Goal: Information Seeking & Learning: Learn about a topic

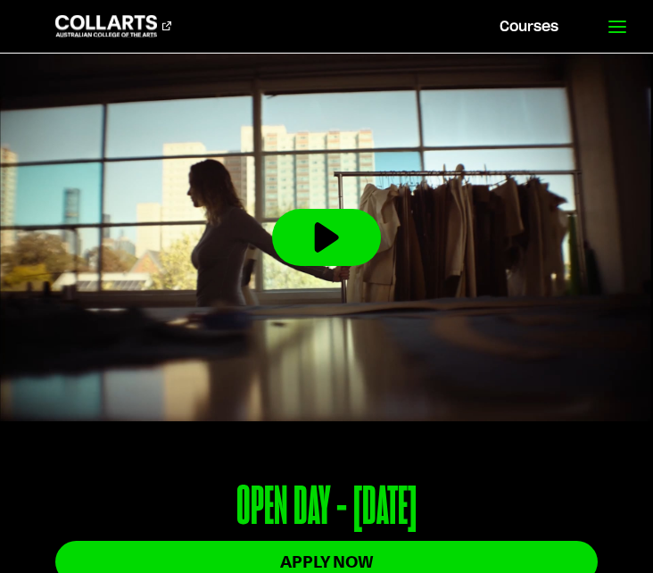
click at [623, 25] on icon at bounding box center [617, 26] width 21 height 21
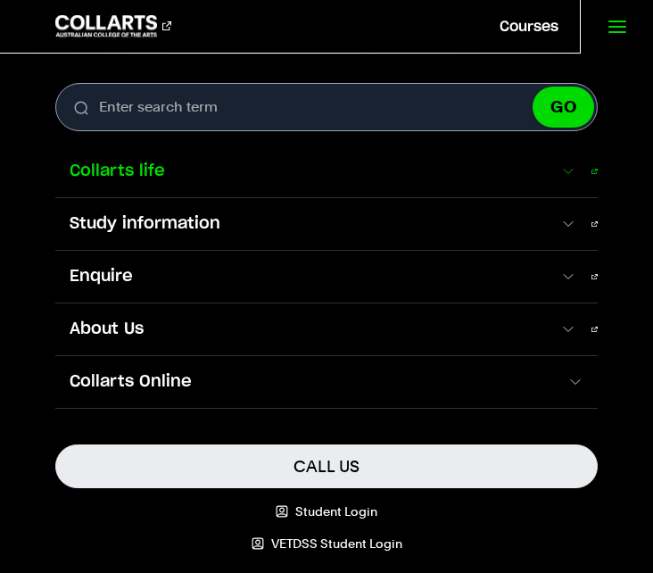
click at [468, 154] on link "Collarts life" at bounding box center [326, 171] width 543 height 52
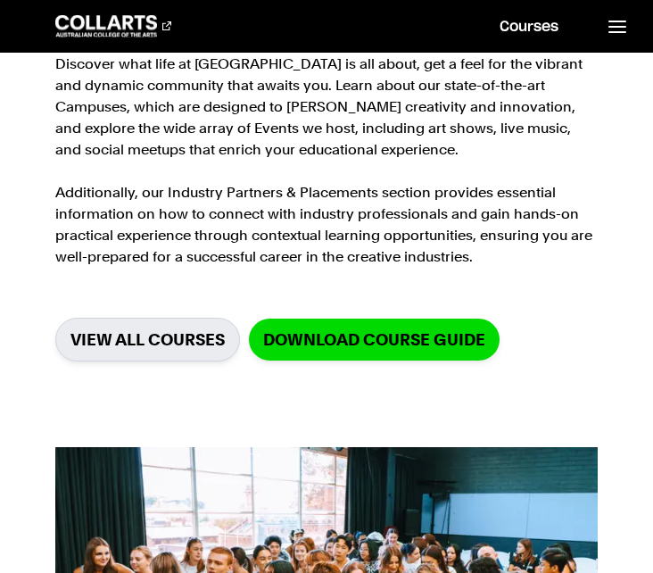
scroll to position [242, 0]
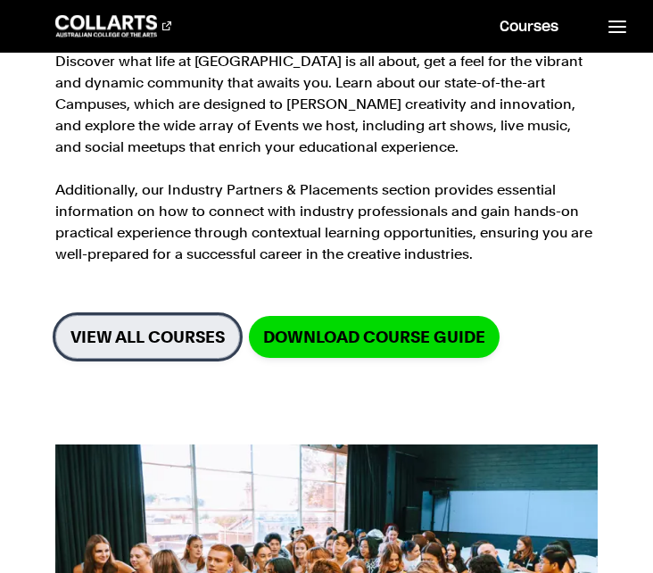
click at [165, 327] on link "VIEW ALL COURSES" at bounding box center [147, 337] width 185 height 44
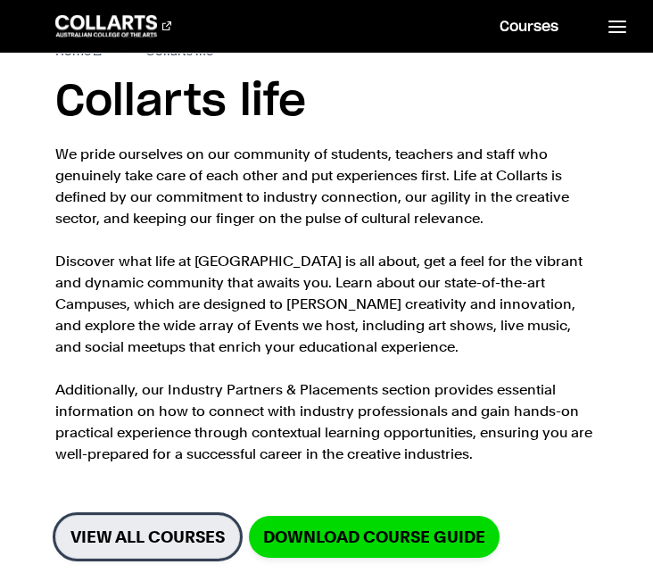
scroll to position [106, 0]
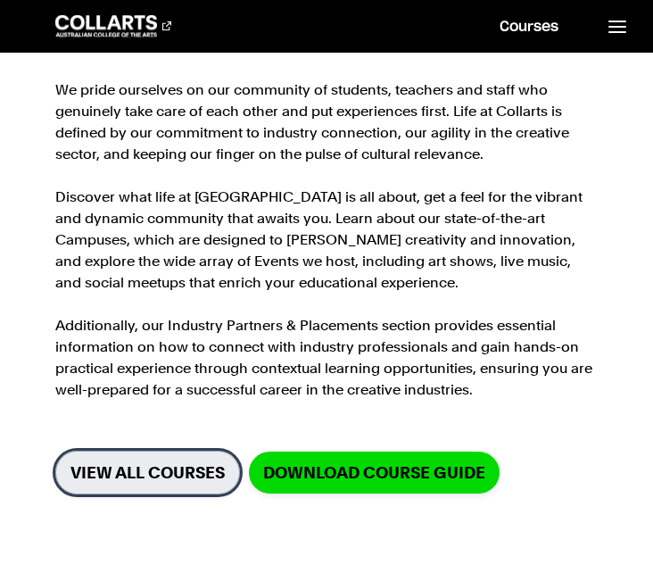
click at [98, 465] on link "VIEW ALL COURSES" at bounding box center [147, 473] width 185 height 44
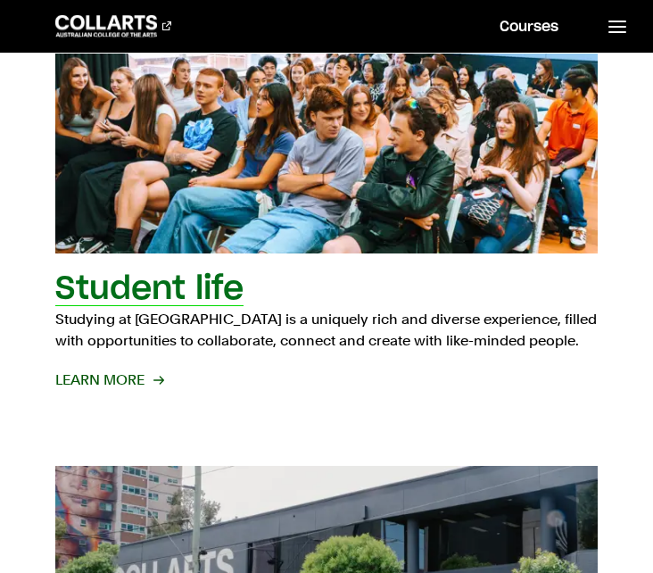
scroll to position [392, 0]
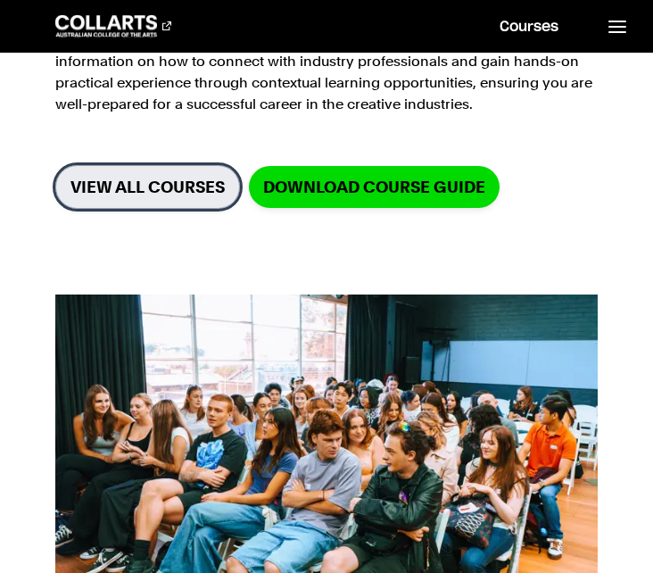
click at [126, 174] on link "VIEW ALL COURSES" at bounding box center [147, 187] width 185 height 44
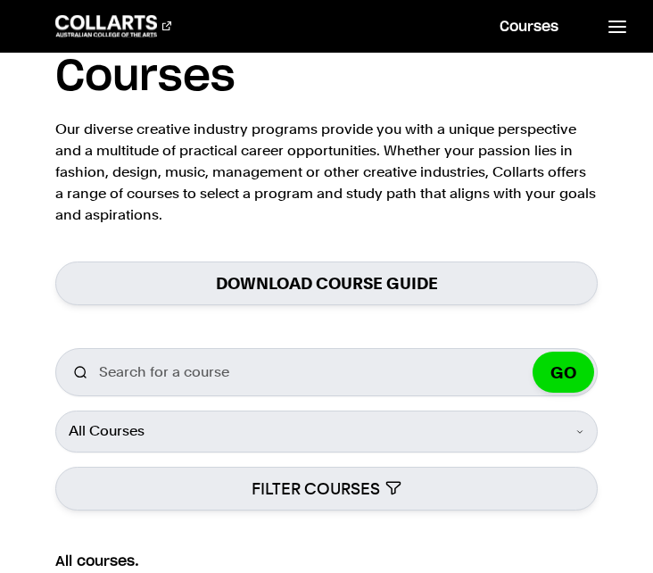
scroll to position [84, 0]
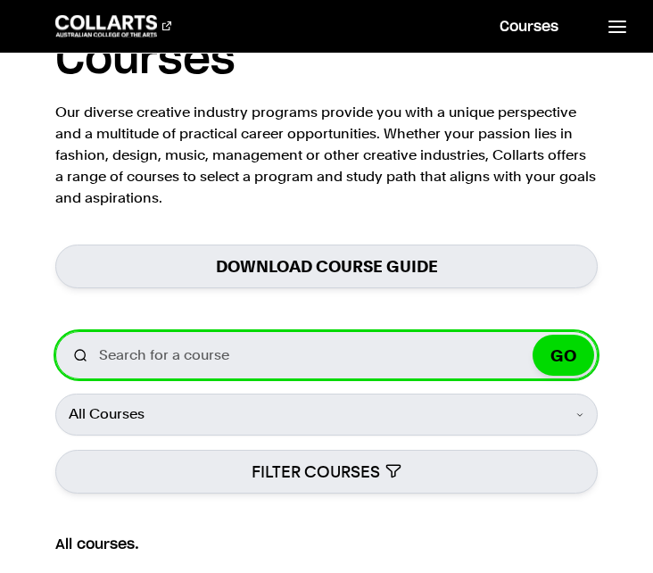
click at [172, 343] on input "Search for a course" at bounding box center [326, 355] width 543 height 48
type input "communication"
click at [533, 335] on button "GO" at bounding box center [564, 355] width 62 height 41
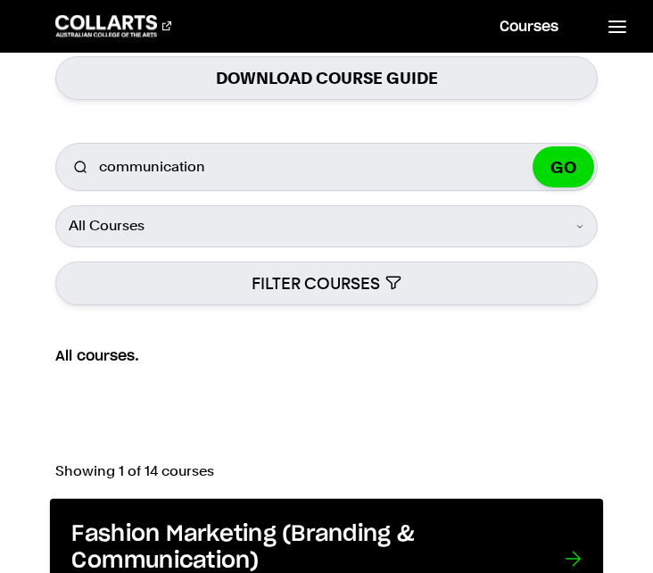
scroll to position [273, 0]
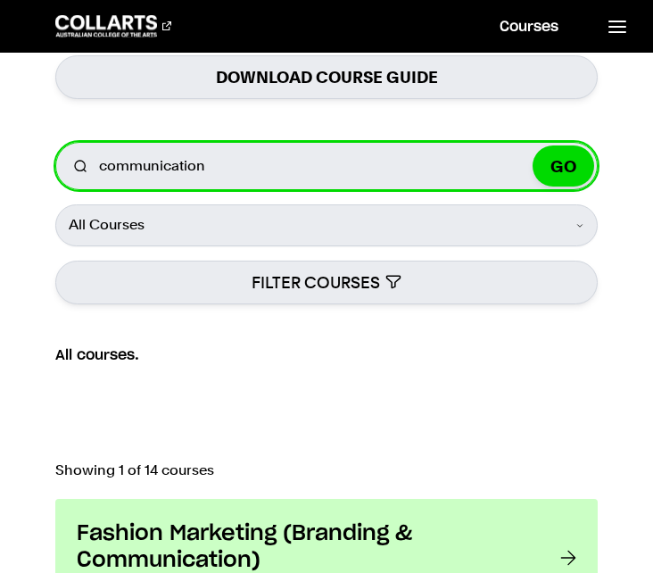
click at [461, 163] on input "communication" at bounding box center [326, 166] width 543 height 48
type input "c"
type input "journalism"
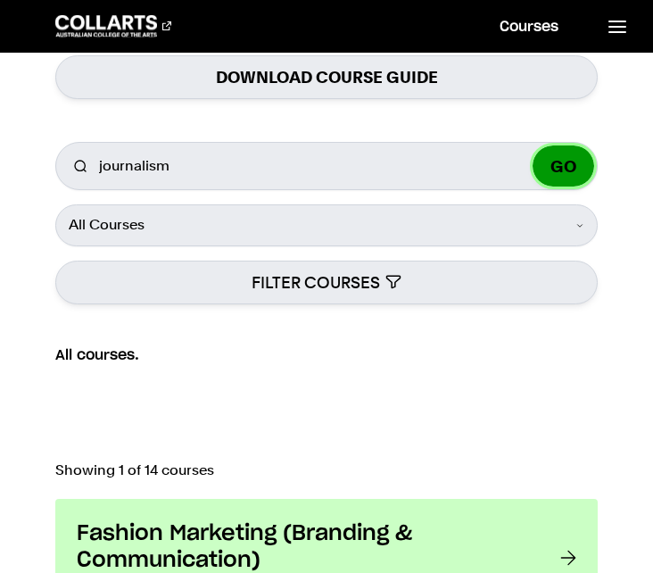
click at [575, 172] on button "GO" at bounding box center [564, 165] width 62 height 41
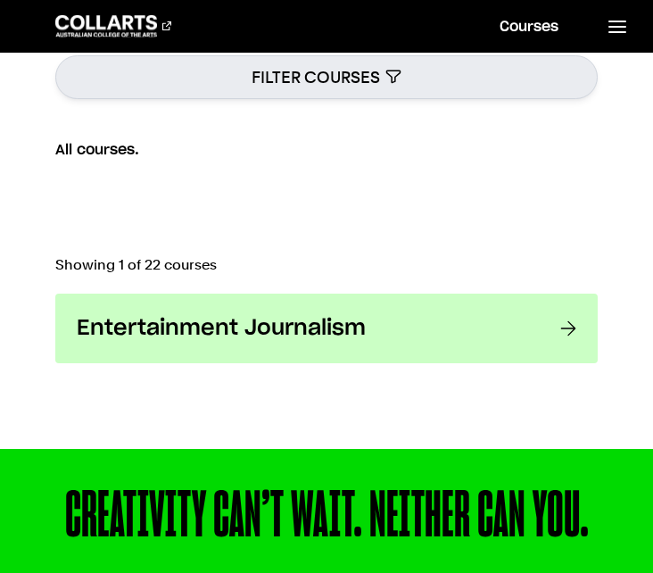
scroll to position [475, 0]
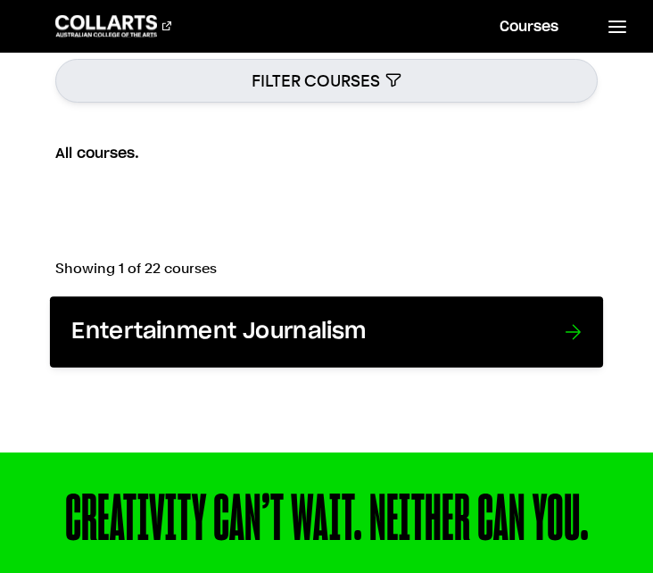
click at [557, 317] on link "Entertainment Journalism Currently unavailable for new enrolments in upcoming i…" at bounding box center [326, 332] width 553 height 71
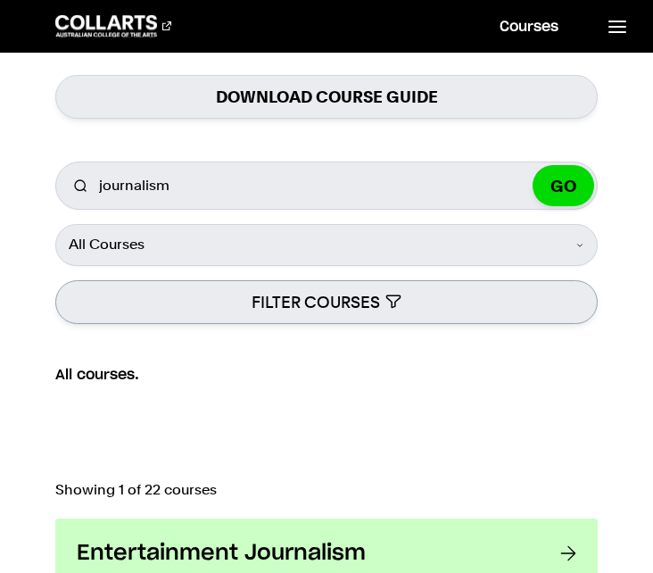
scroll to position [0, 0]
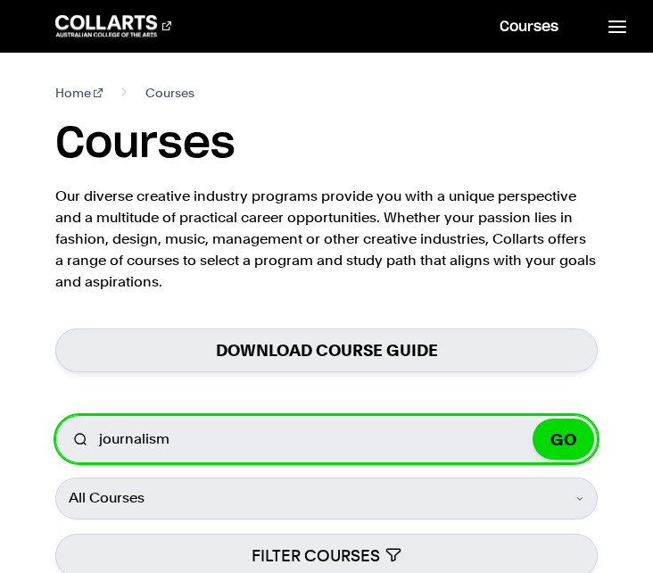
click at [385, 433] on input "journalism" at bounding box center [326, 439] width 543 height 48
type input "j"
type input "communication"
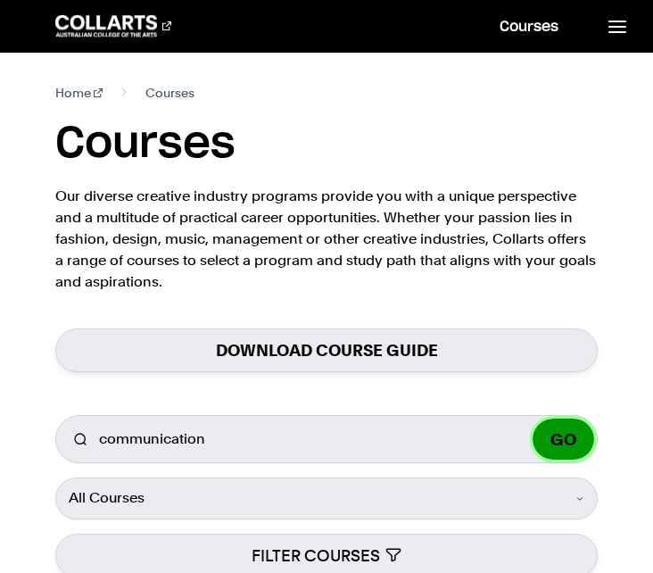
click at [581, 420] on button "GO" at bounding box center [564, 439] width 62 height 41
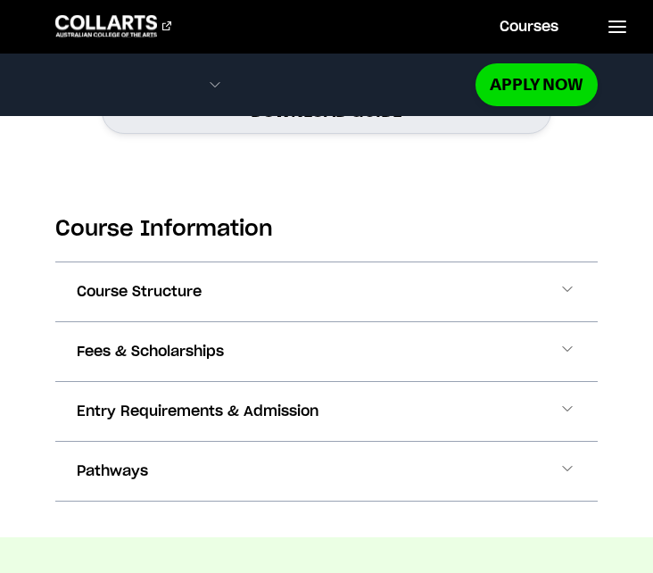
scroll to position [1810, 0]
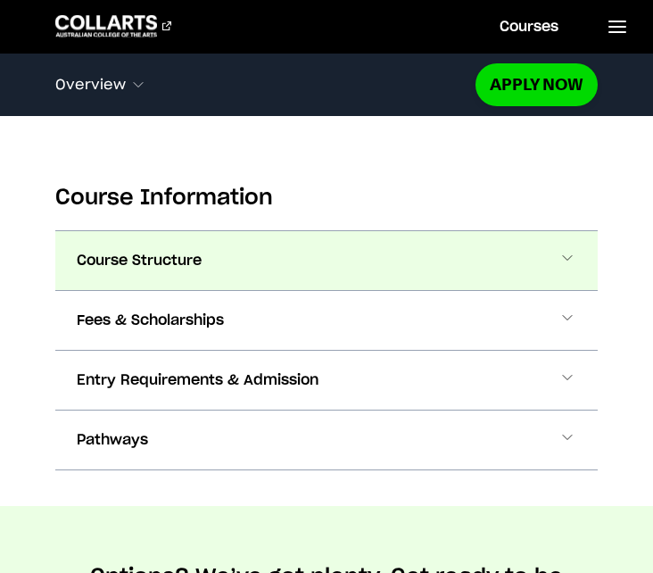
click at [578, 245] on button "Course Structure" at bounding box center [326, 260] width 543 height 59
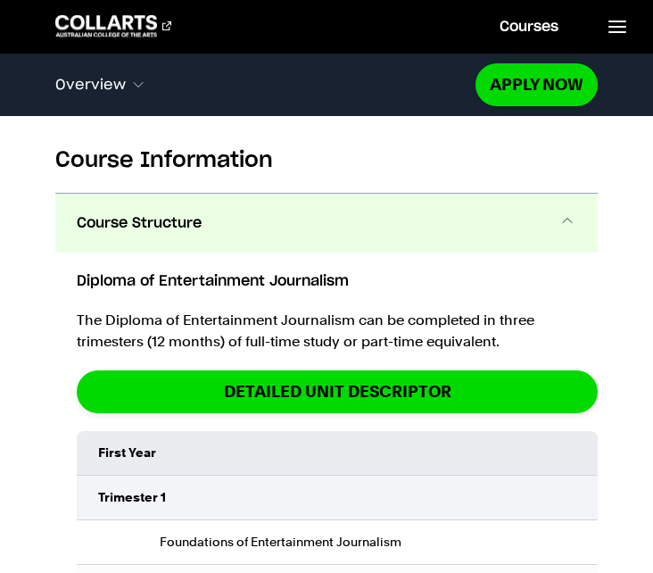
scroll to position [1859, 0]
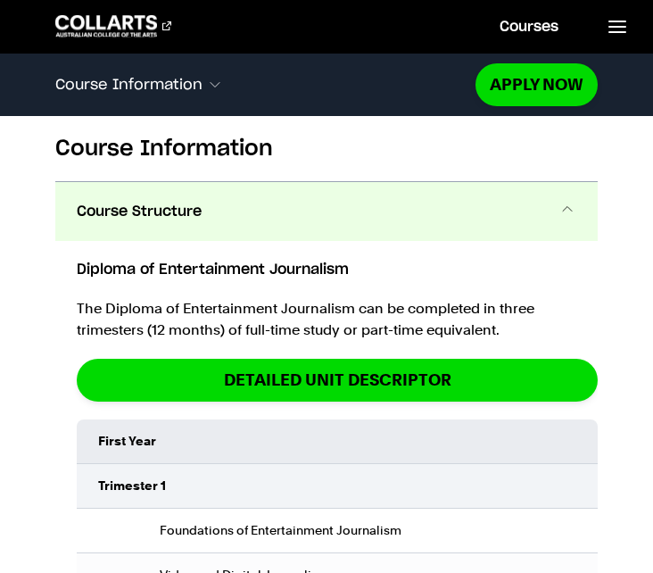
click at [562, 182] on button "Course Structure" at bounding box center [326, 211] width 543 height 59
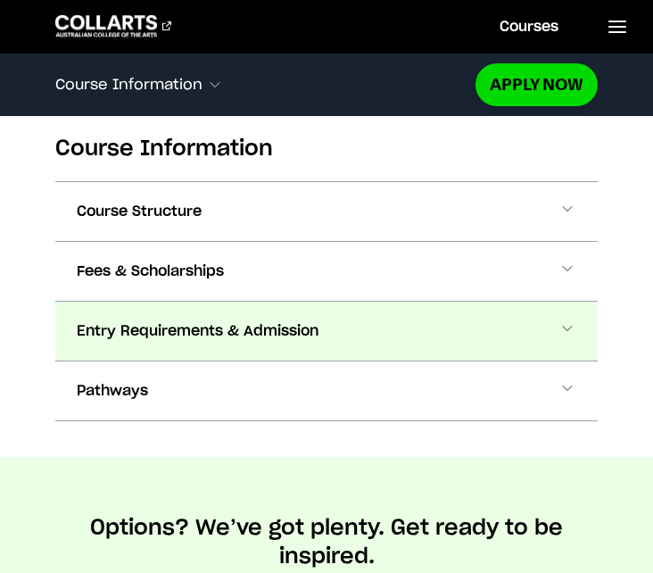
click at [508, 302] on button "Entry Requirements & Admission" at bounding box center [326, 331] width 543 height 59
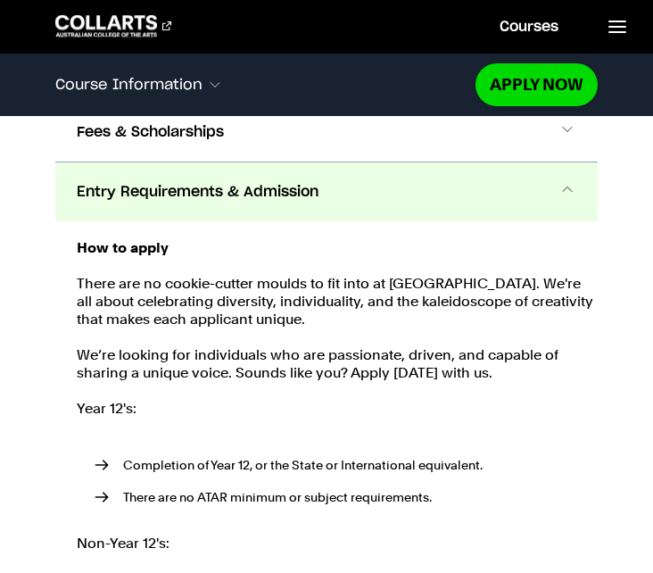
scroll to position [1973, 0]
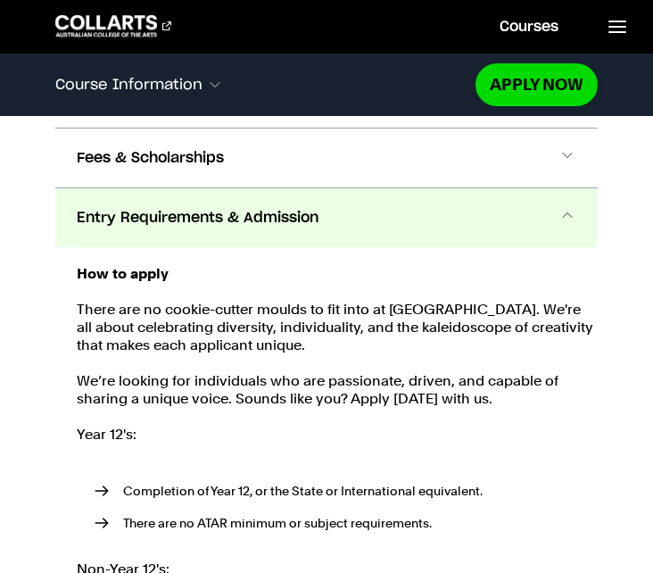
click at [525, 211] on button "Entry Requirements & Admission" at bounding box center [326, 217] width 543 height 59
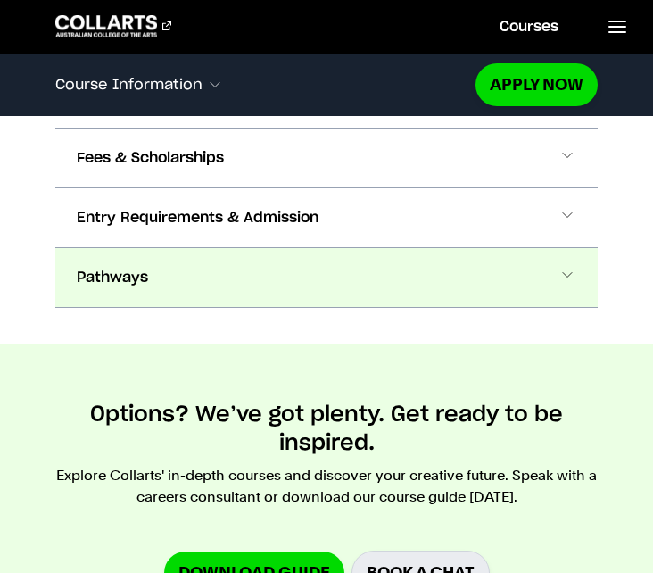
click at [502, 248] on button "Pathways" at bounding box center [326, 277] width 543 height 59
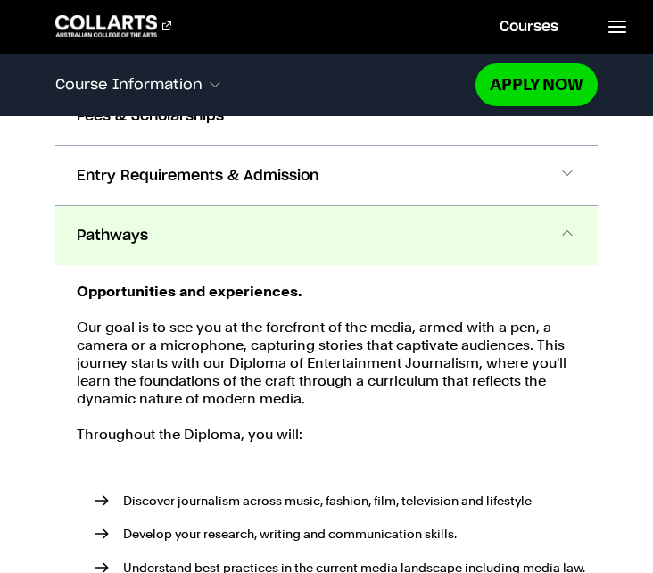
scroll to position [2038, 0]
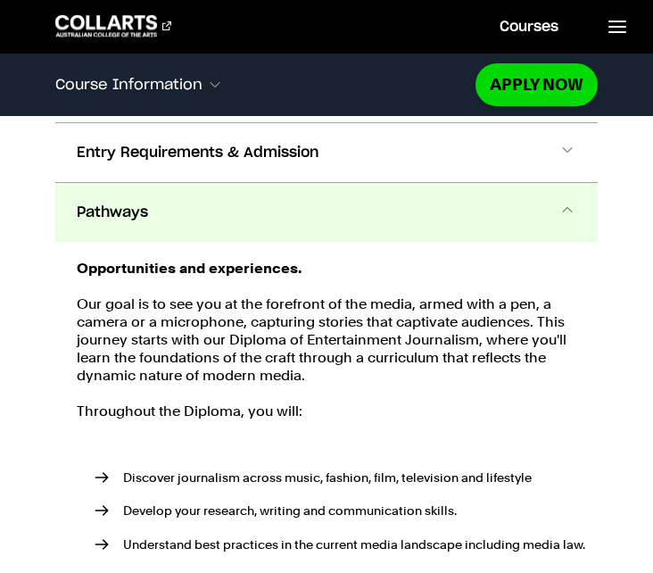
click at [505, 198] on button "Pathways" at bounding box center [326, 212] width 543 height 59
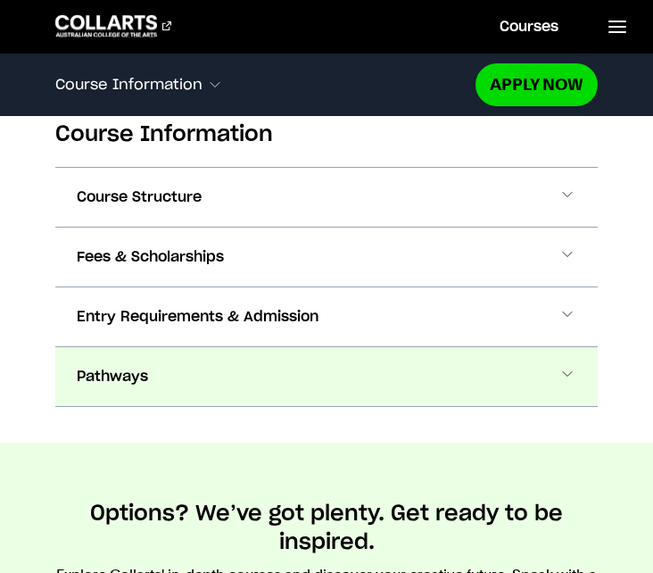
scroll to position [1869, 0]
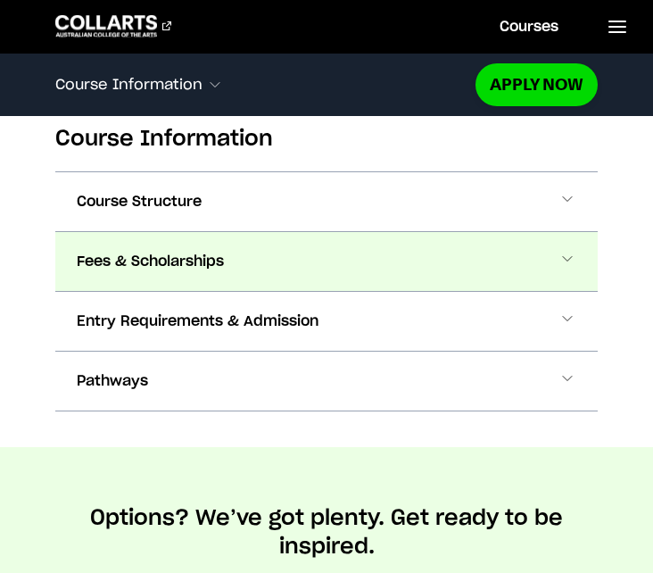
click at [497, 232] on button "Fees & Scholarships" at bounding box center [326, 261] width 543 height 59
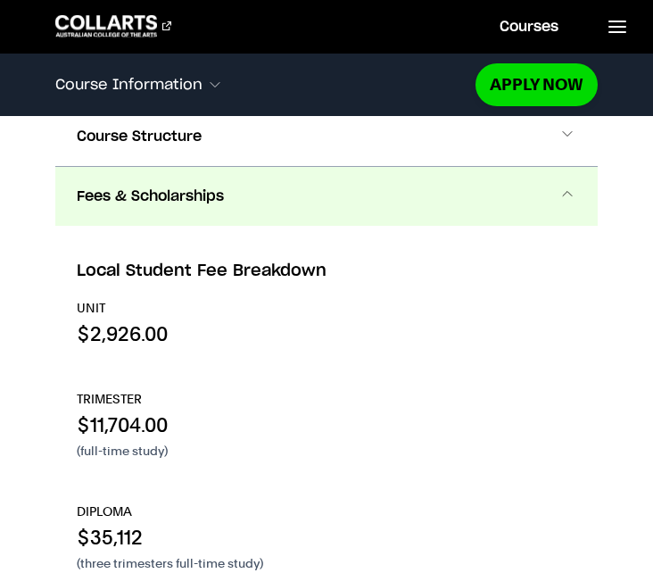
scroll to position [1906, 0]
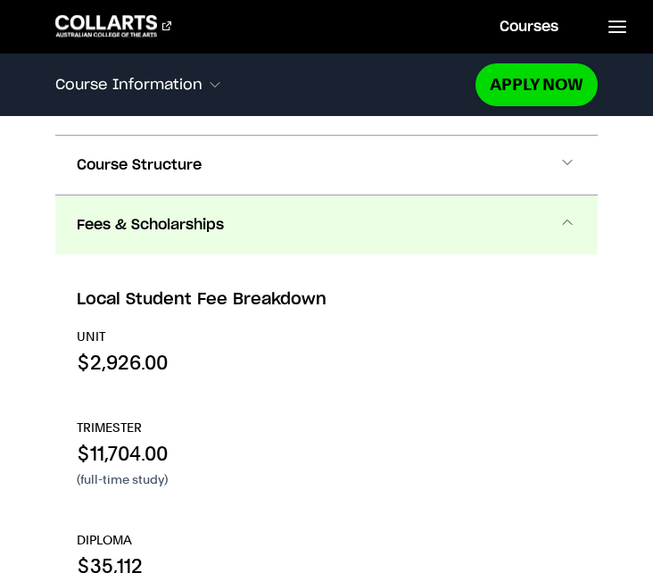
click at [499, 212] on button "Fees & Scholarships" at bounding box center [326, 224] width 543 height 59
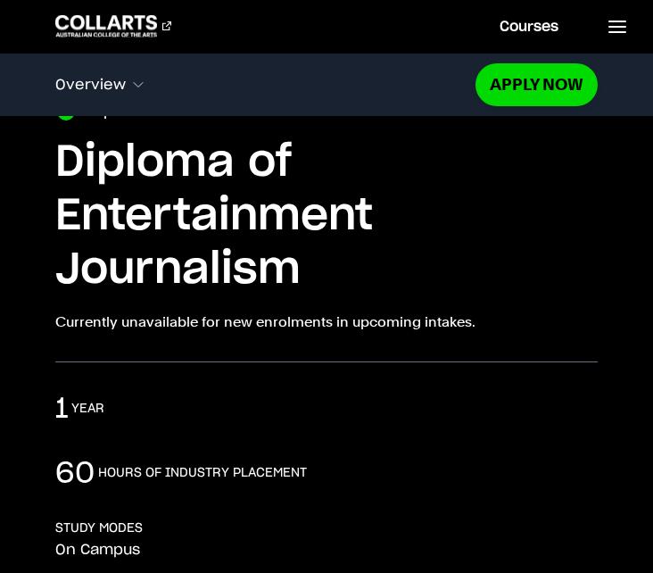
scroll to position [96, 0]
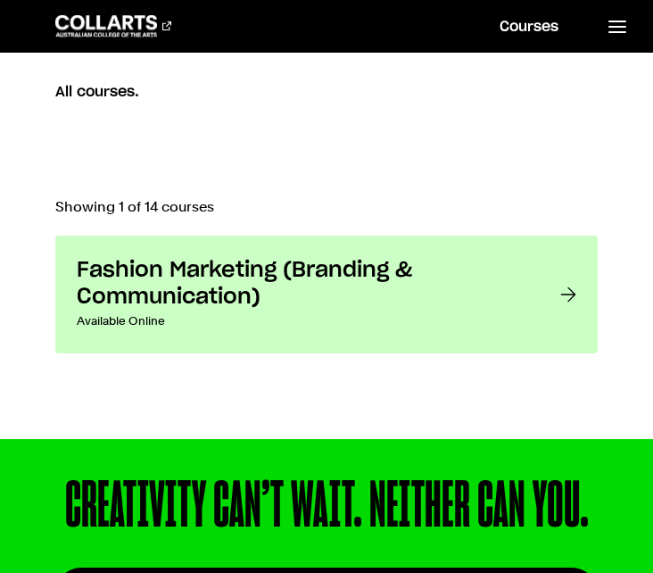
scroll to position [539, 0]
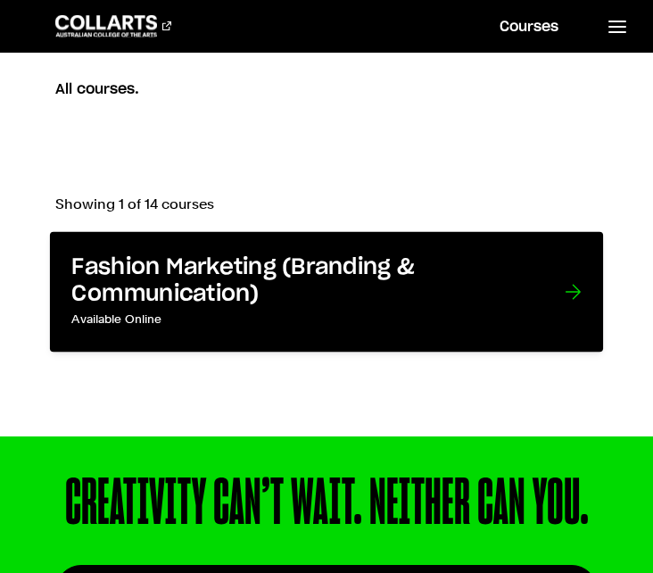
click at [557, 297] on link "Fashion Marketing (Branding & Communication) Available Online Want to work in t…" at bounding box center [326, 292] width 553 height 121
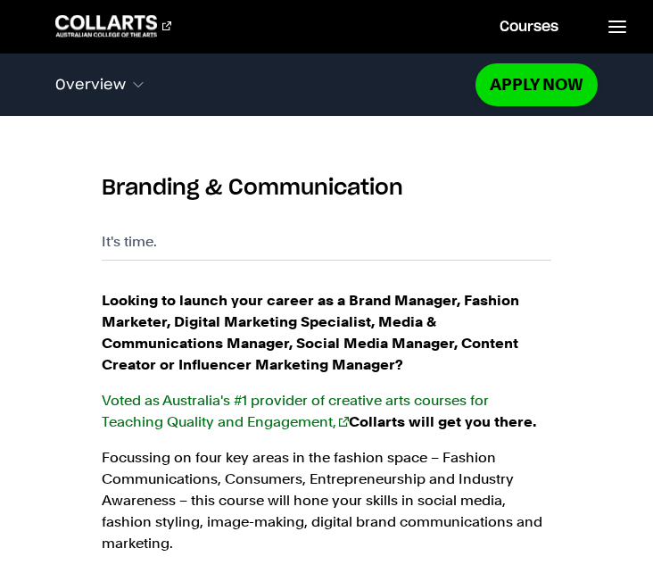
scroll to position [1124, 0]
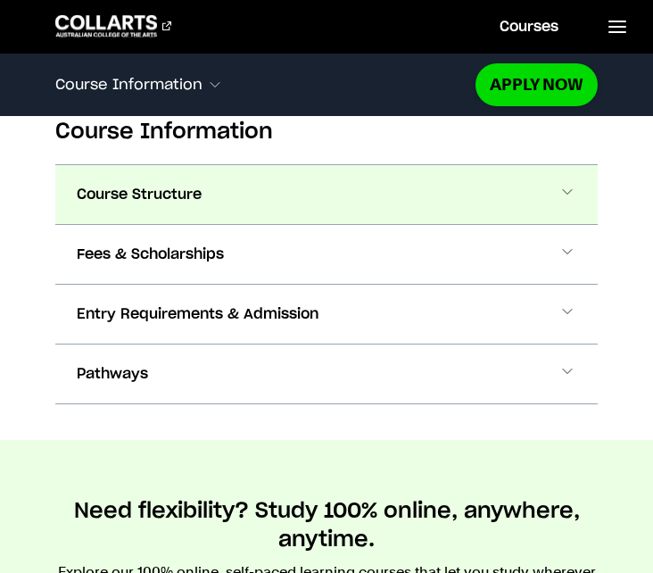
click at [537, 216] on button "Course Structure" at bounding box center [326, 194] width 543 height 59
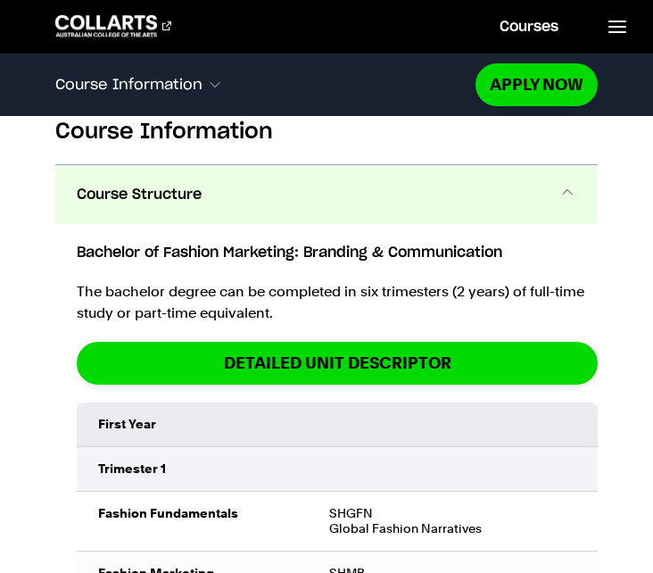
scroll to position [2006, 0]
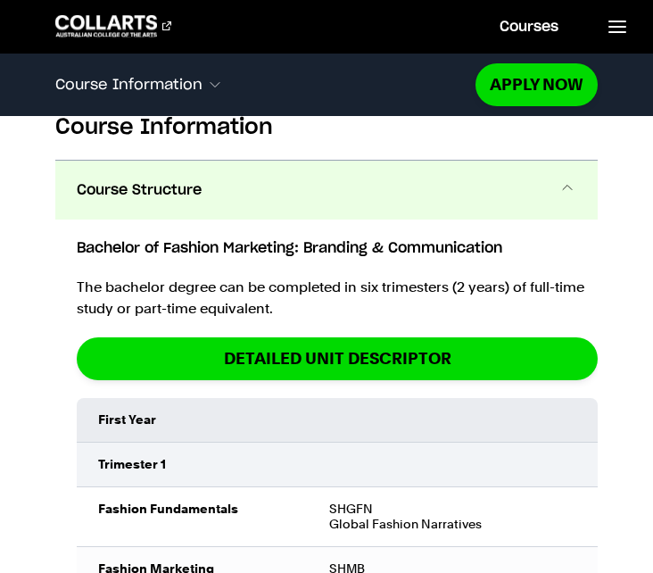
click at [527, 195] on button "Course Structure" at bounding box center [326, 190] width 543 height 59
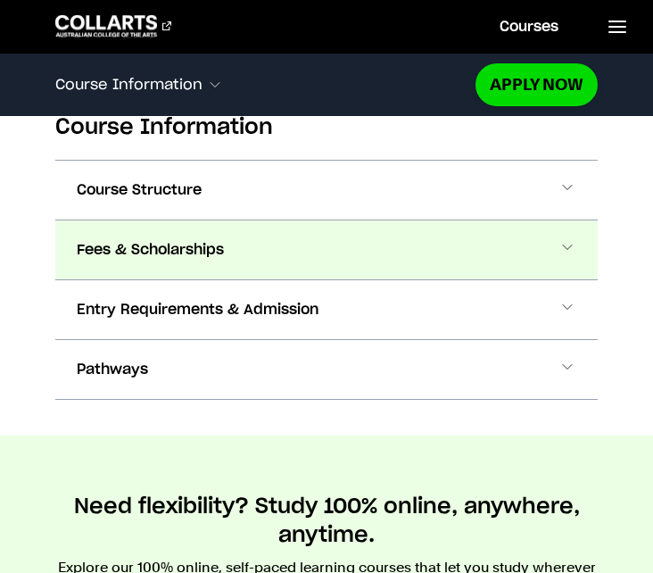
click at [526, 253] on button "Fees & Scholarships" at bounding box center [326, 249] width 543 height 59
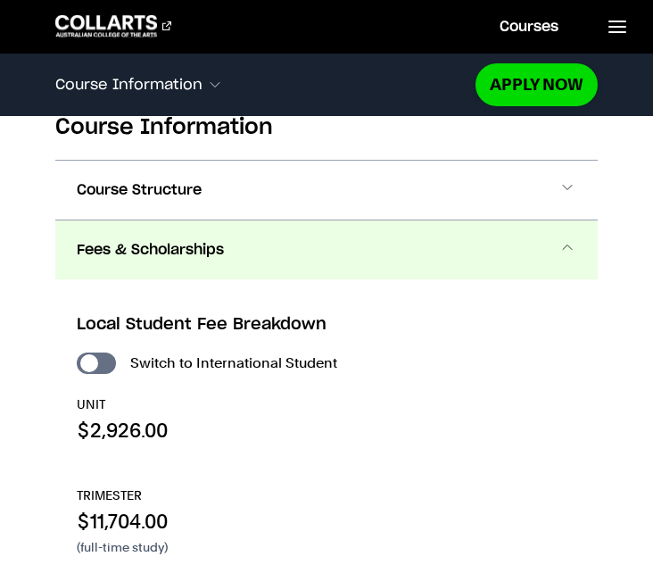
scroll to position [2066, 0]
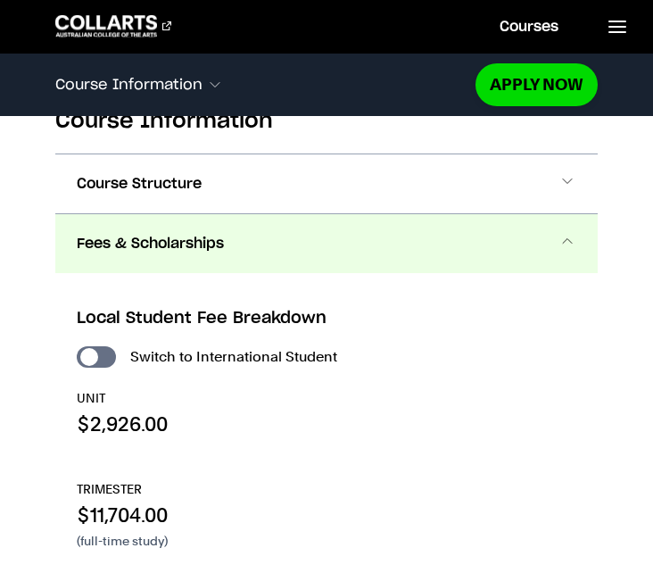
click at [523, 245] on button "Fees & Scholarships" at bounding box center [326, 243] width 543 height 59
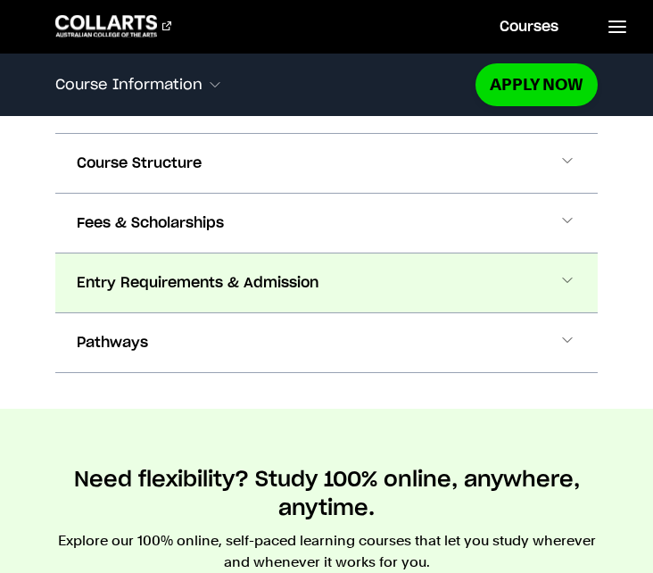
click at [489, 279] on button "Entry Requirements & Admission" at bounding box center [326, 283] width 543 height 59
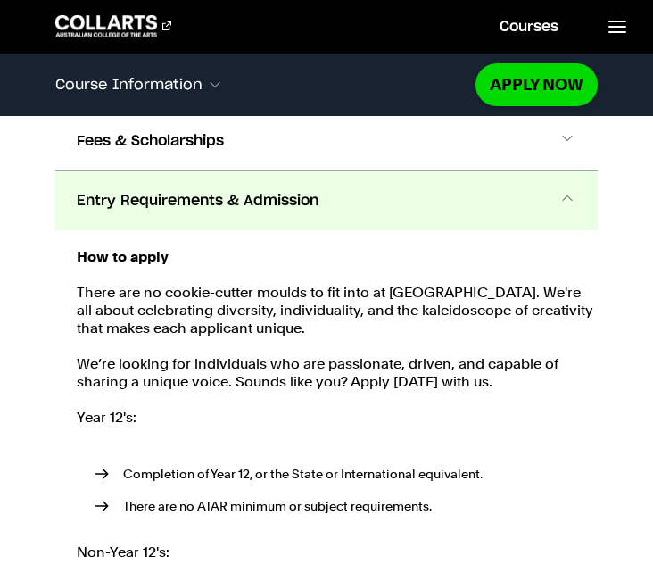
scroll to position [2099, 0]
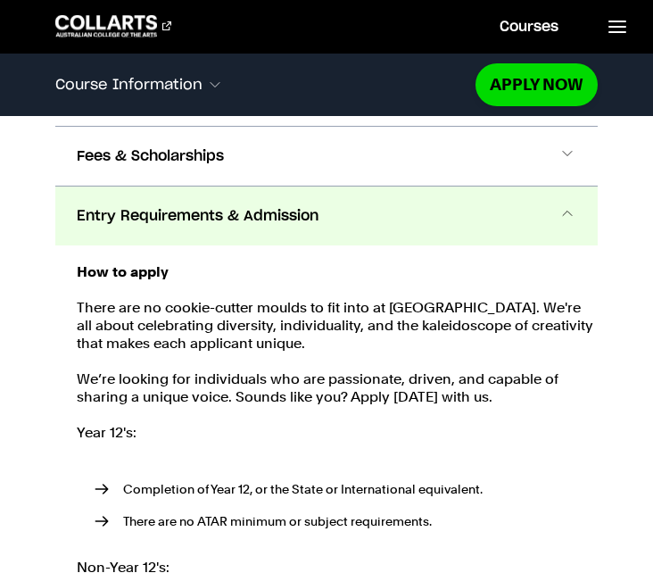
click at [480, 211] on button "Entry Requirements & Admission" at bounding box center [326, 216] width 543 height 59
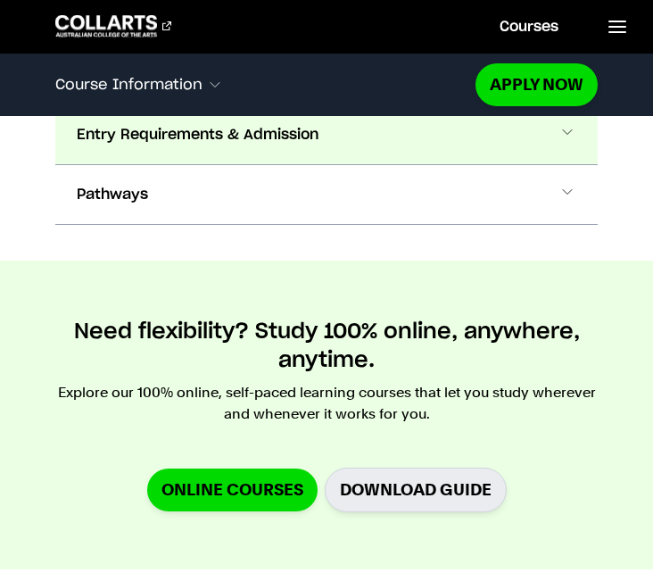
click at [480, 211] on button "Pathways" at bounding box center [326, 194] width 543 height 59
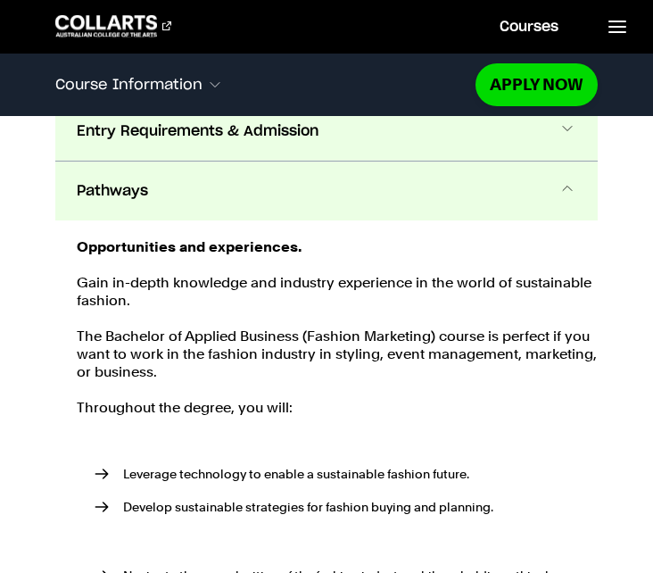
scroll to position [2110, 0]
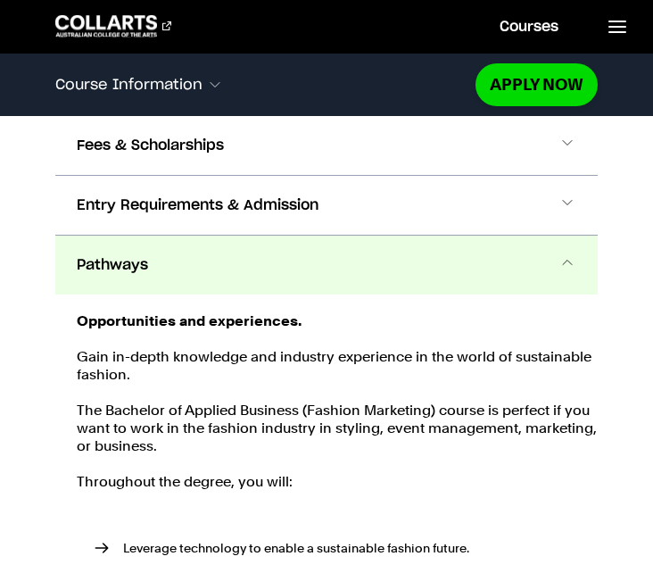
click at [456, 275] on button "Pathways" at bounding box center [326, 265] width 543 height 59
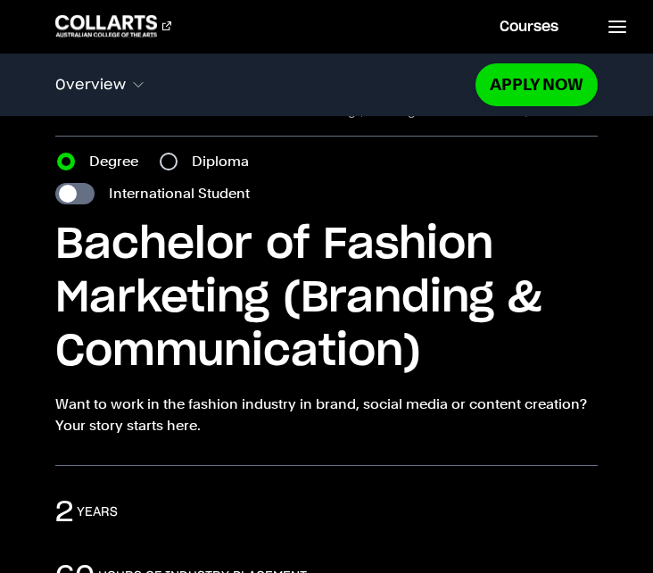
scroll to position [63, 0]
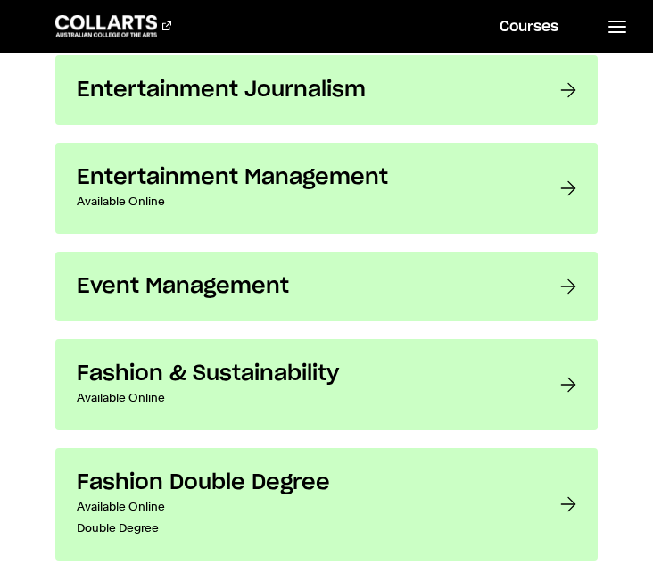
scroll to position [1542, 0]
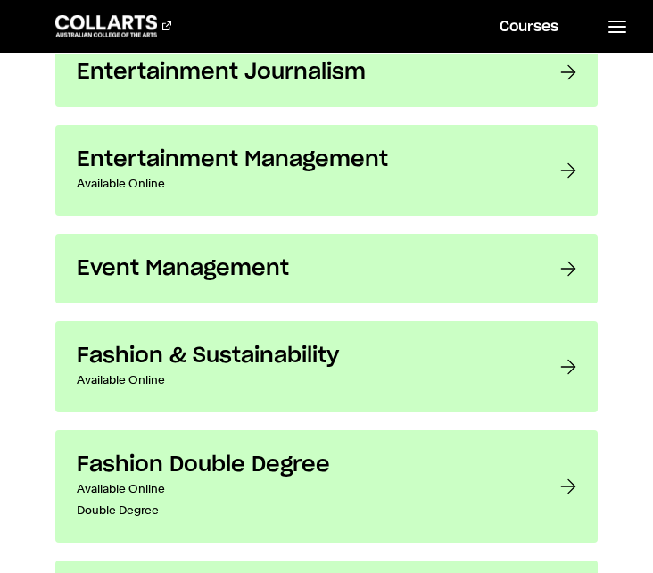
click at [435, 185] on p "Available Online" at bounding box center [301, 183] width 448 height 21
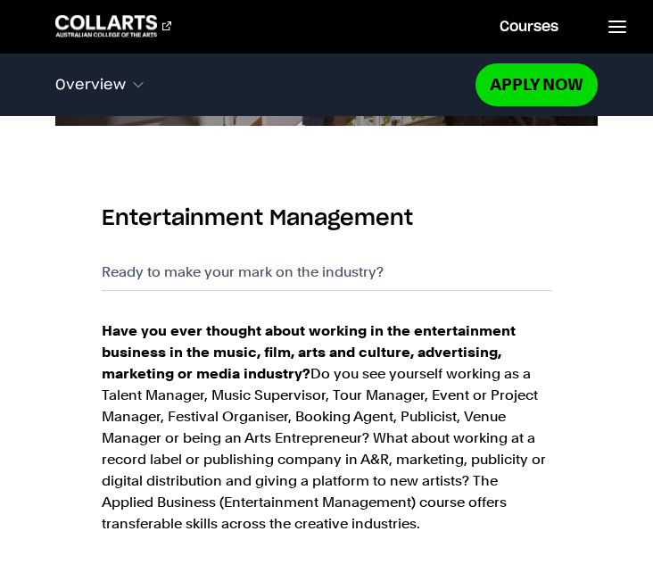
scroll to position [1253, 0]
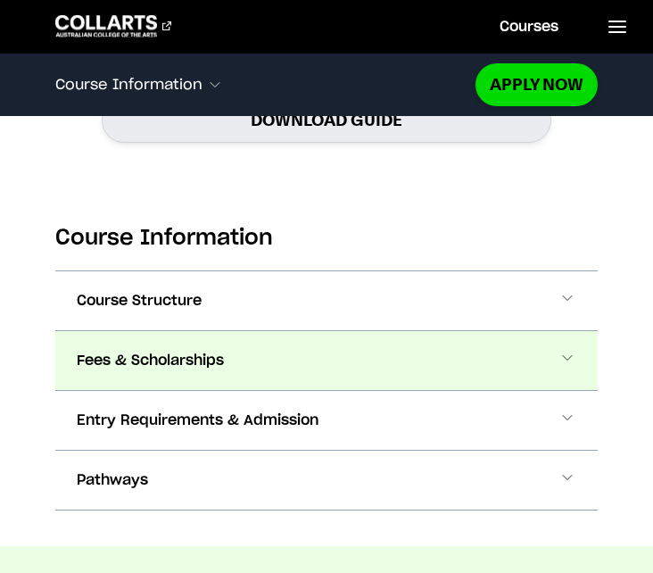
click at [457, 331] on button "Fees & Scholarships" at bounding box center [326, 360] width 543 height 59
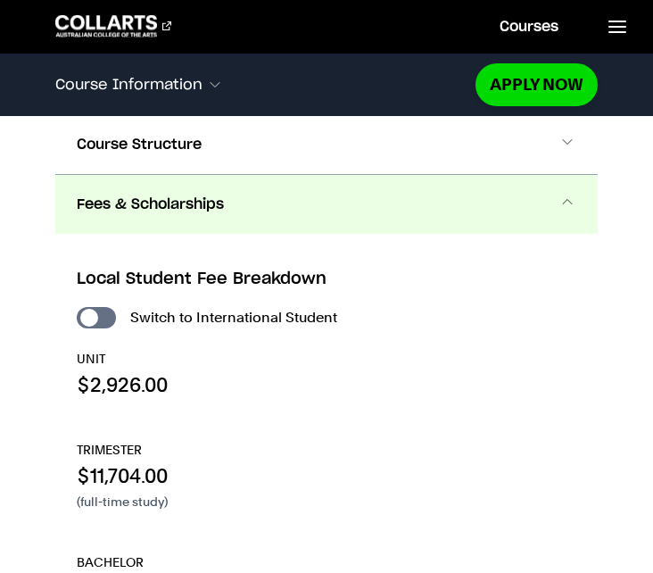
scroll to position [2692, 0]
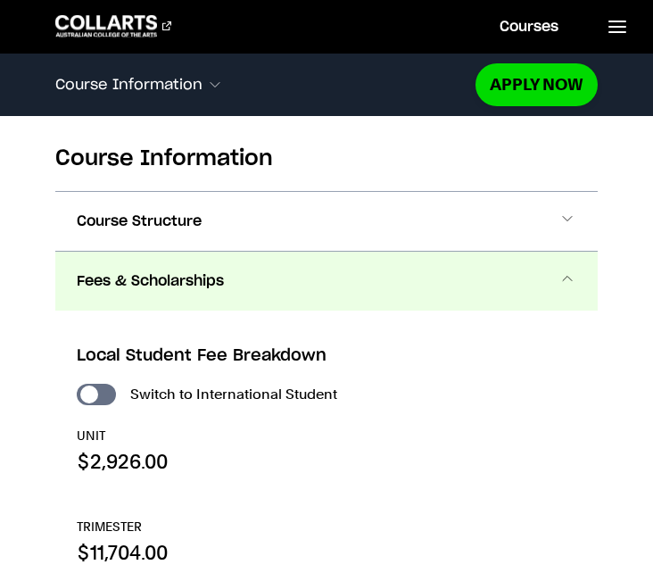
click at [465, 252] on button "Fees & Scholarships" at bounding box center [326, 281] width 543 height 59
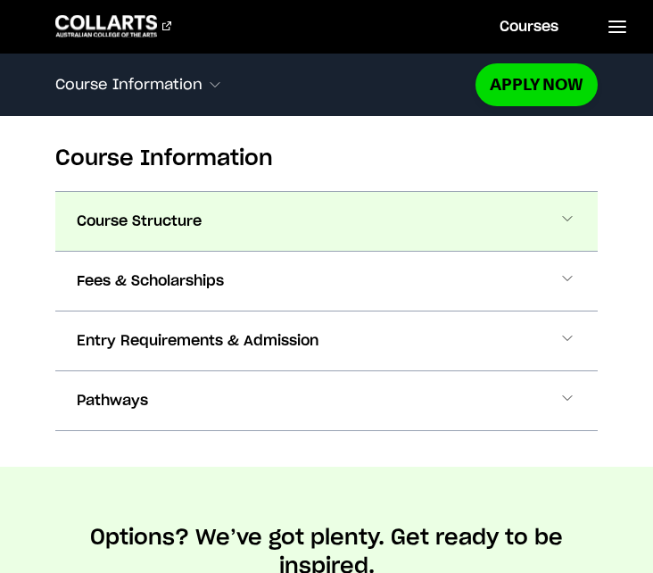
click at [456, 192] on button "Course Structure" at bounding box center [326, 221] width 543 height 59
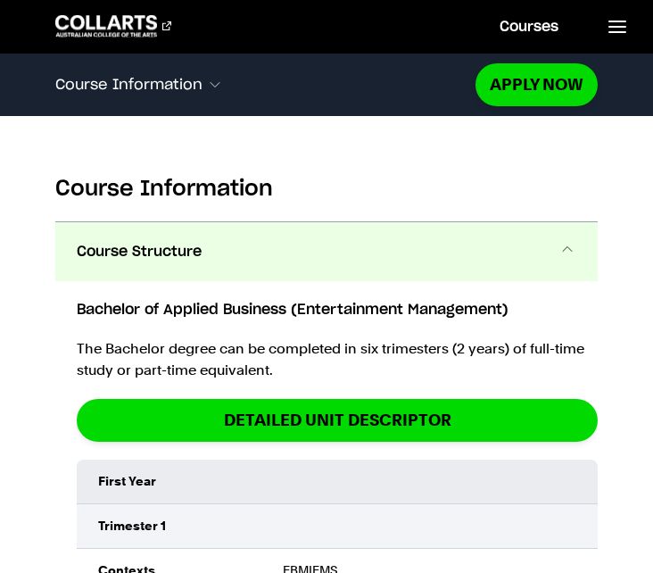
scroll to position [2659, 0]
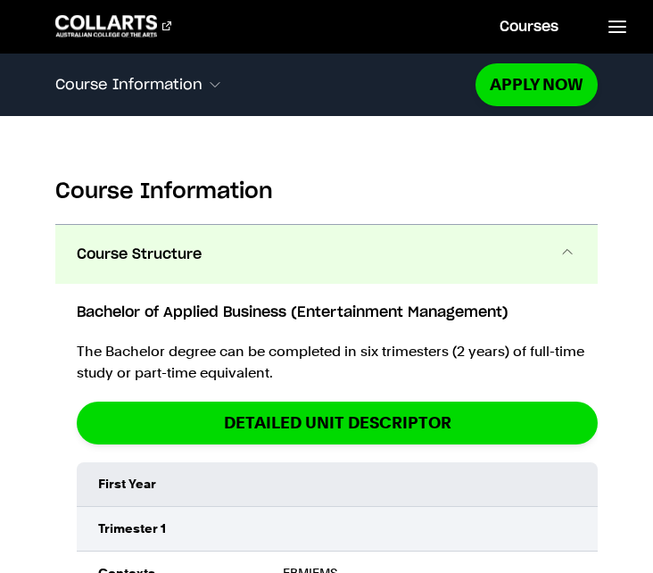
click at [440, 225] on button "Course Structure" at bounding box center [326, 254] width 543 height 59
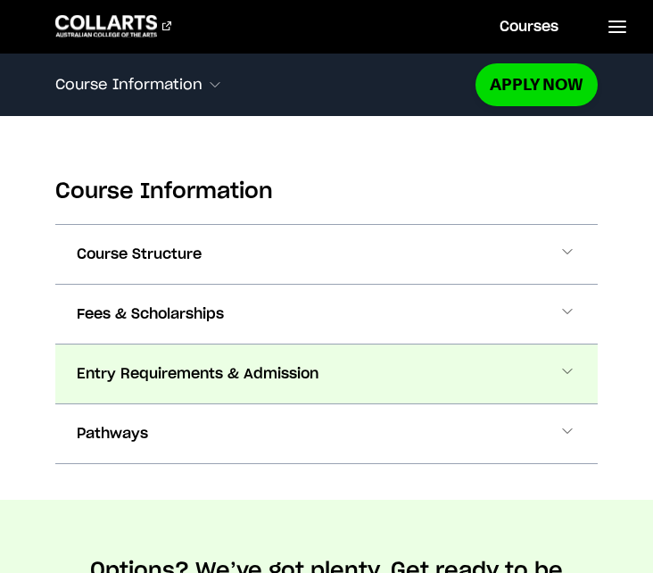
click at [366, 345] on button "Entry Requirements & Admission" at bounding box center [326, 374] width 543 height 59
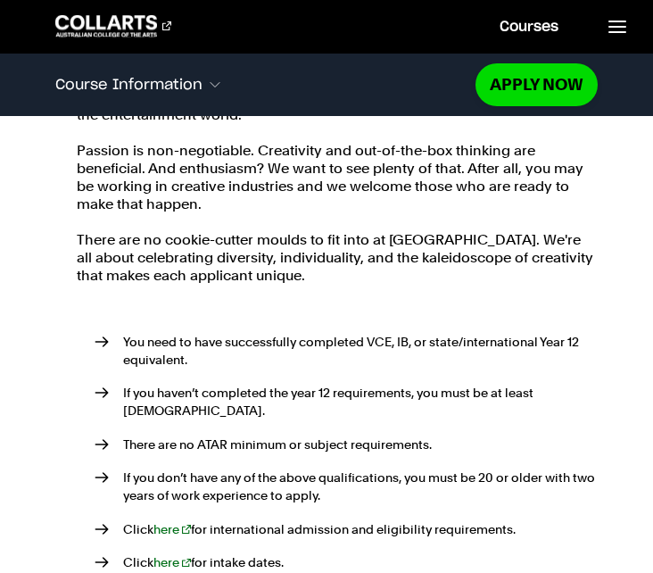
scroll to position [3031, 0]
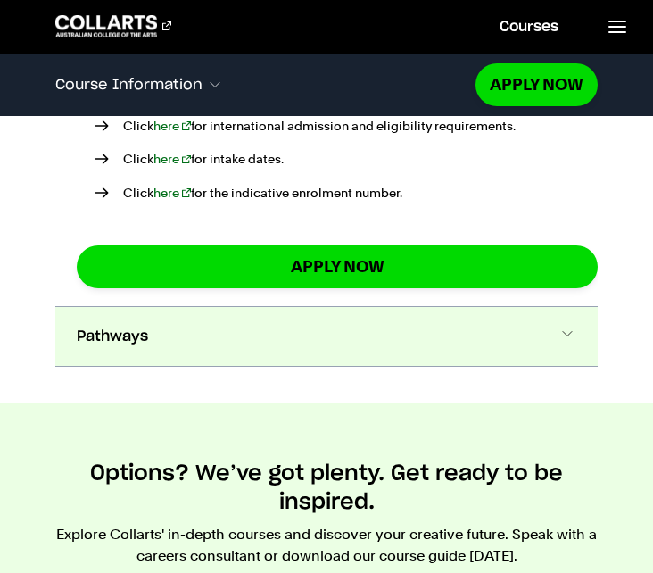
click at [277, 307] on button "Pathways" at bounding box center [326, 336] width 543 height 59
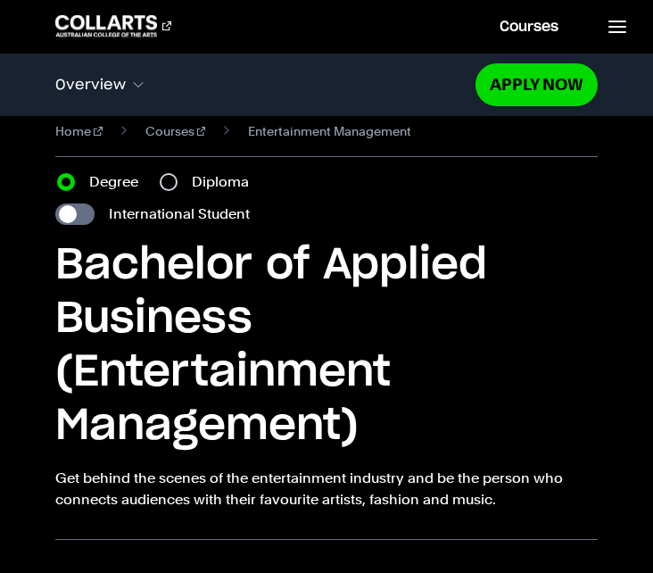
scroll to position [1, 0]
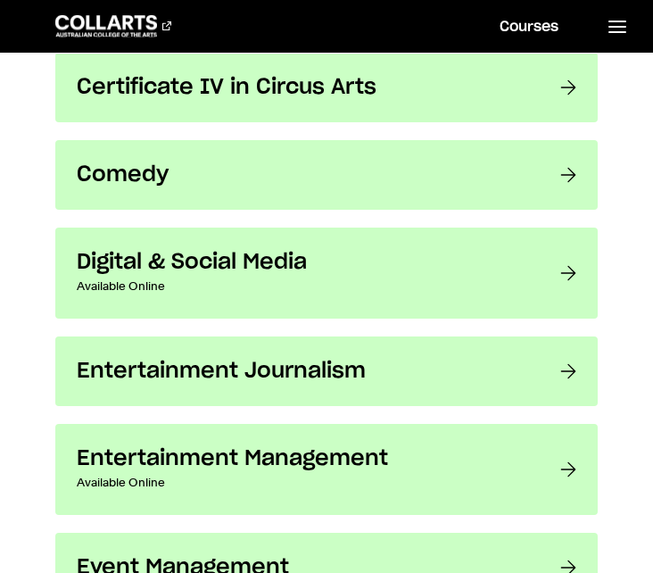
scroll to position [1226, 0]
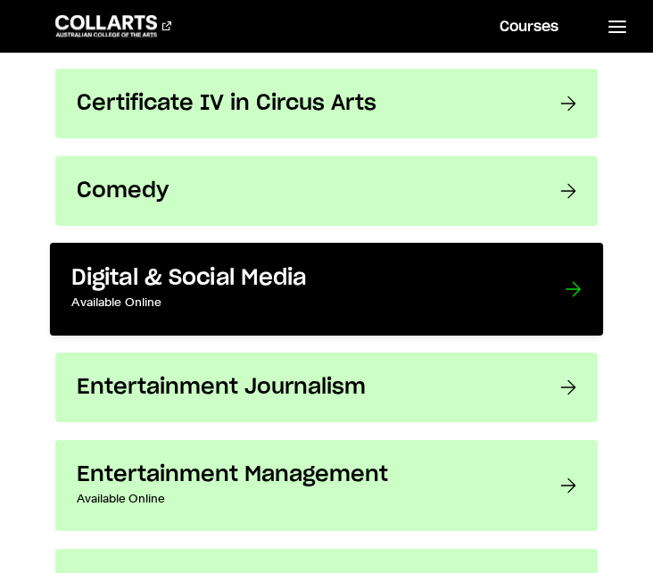
click at [447, 297] on p "Available Online" at bounding box center [300, 302] width 457 height 21
click at [556, 308] on link "Digital & Social Media Available Online Learn how to develop effective, engagin…" at bounding box center [326, 289] width 553 height 93
click at [569, 291] on div at bounding box center [573, 289] width 16 height 49
click at [575, 295] on div at bounding box center [573, 289] width 16 height 49
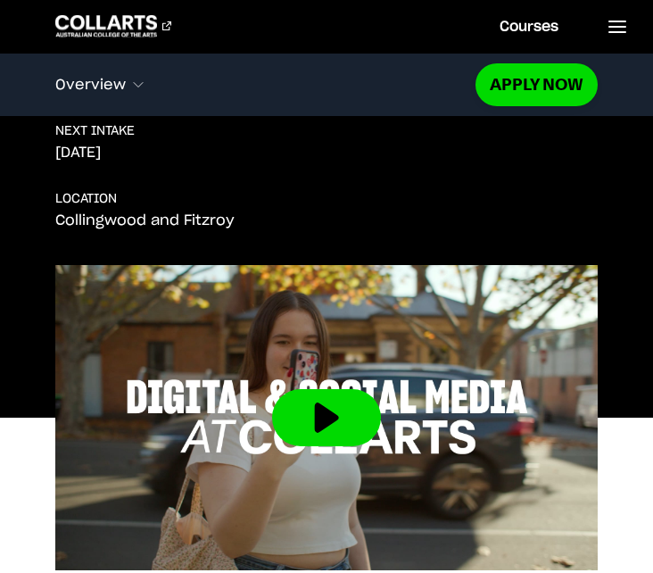
scroll to position [690, 0]
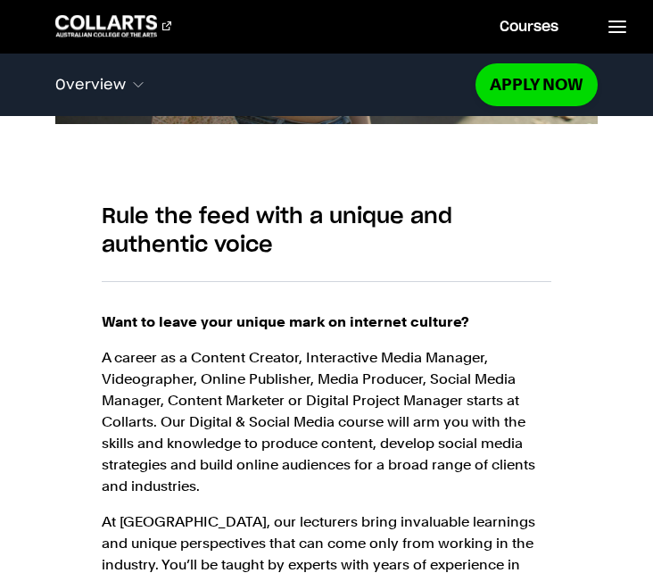
scroll to position [1010, 0]
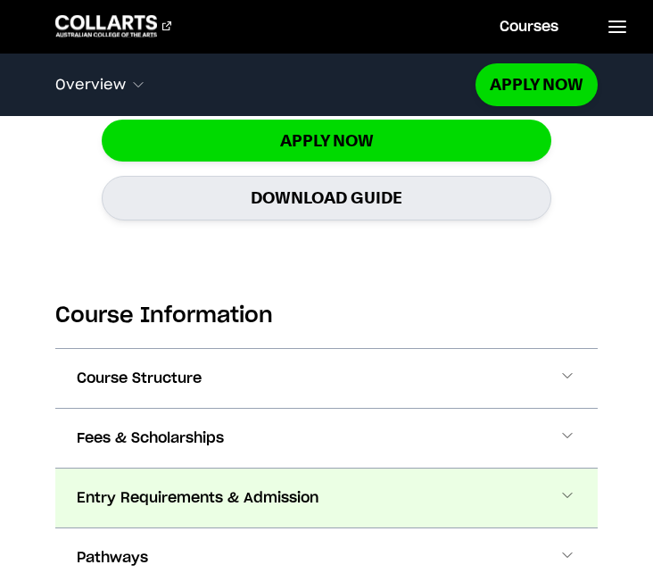
click at [411, 484] on button "Entry Requirements & Admission" at bounding box center [326, 498] width 543 height 59
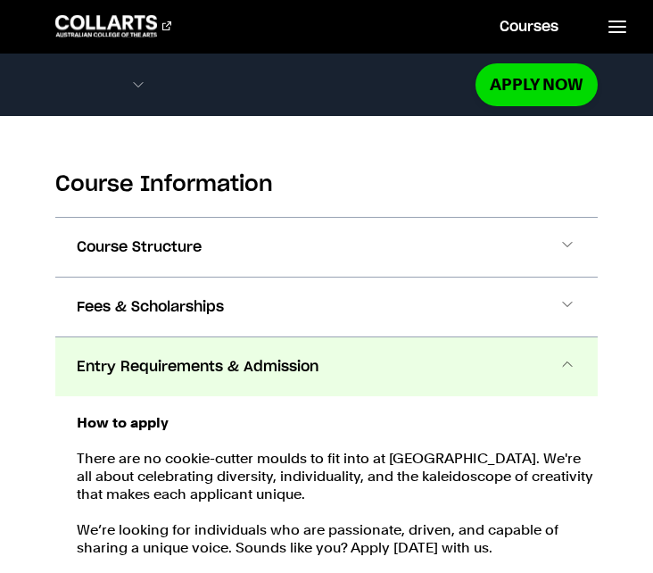
scroll to position [1992, 0]
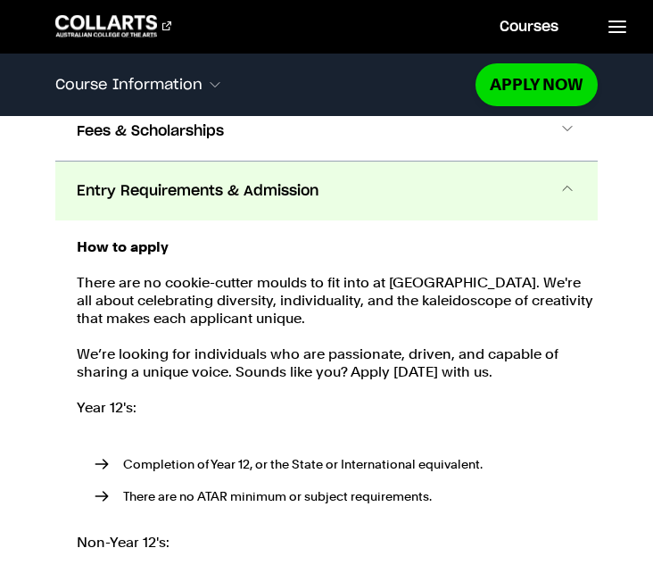
click at [420, 204] on button "Entry Requirements & Admission" at bounding box center [326, 191] width 543 height 59
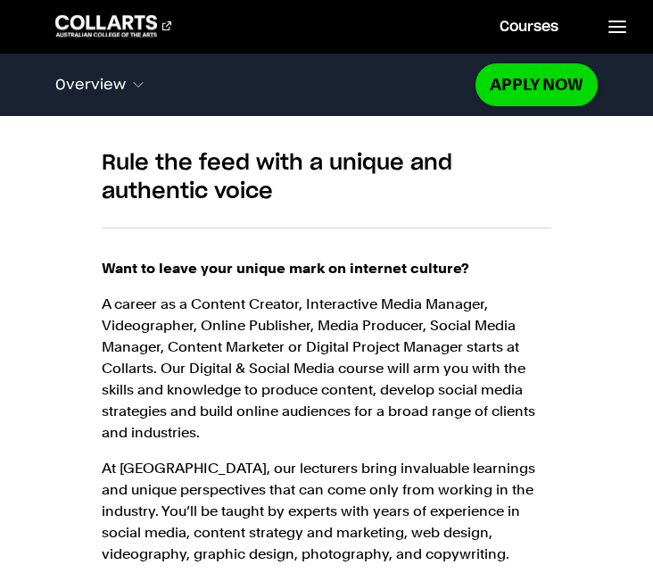
scroll to position [1056, 0]
